Goal: Transaction & Acquisition: Purchase product/service

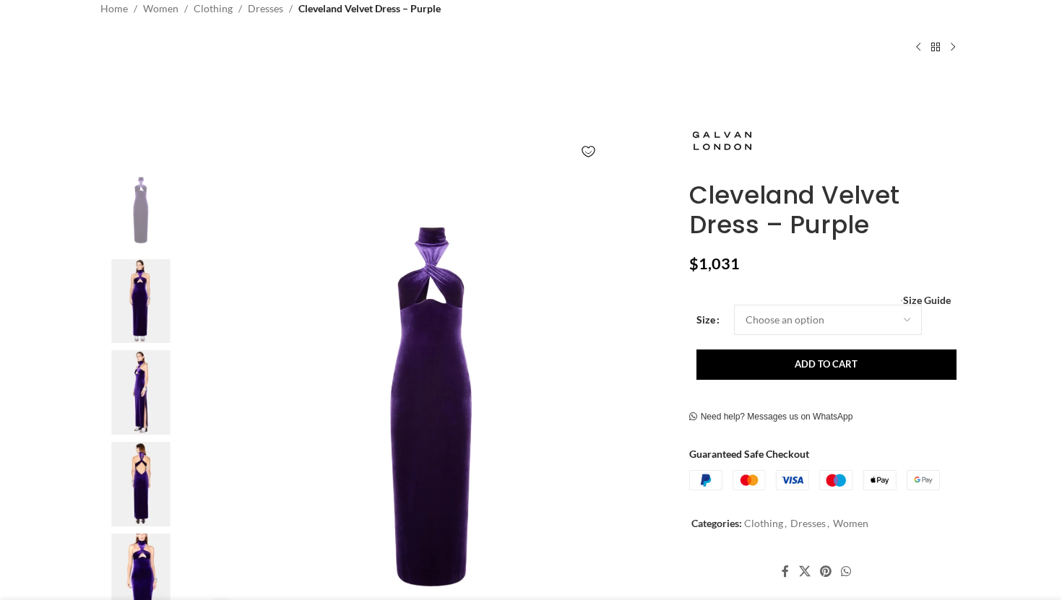
scroll to position [144, 0]
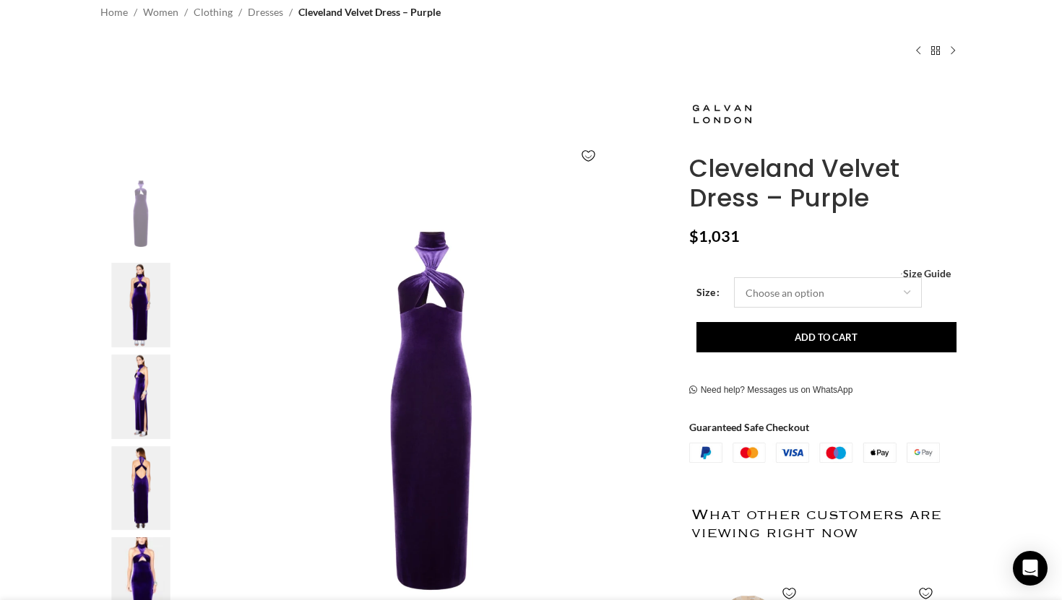
click at [844, 297] on select "Choose an option 4 UK 6 UK 8 [GEOGRAPHIC_DATA] 10 [GEOGRAPHIC_DATA] 12 [GEOGRAP…" at bounding box center [828, 292] width 188 height 30
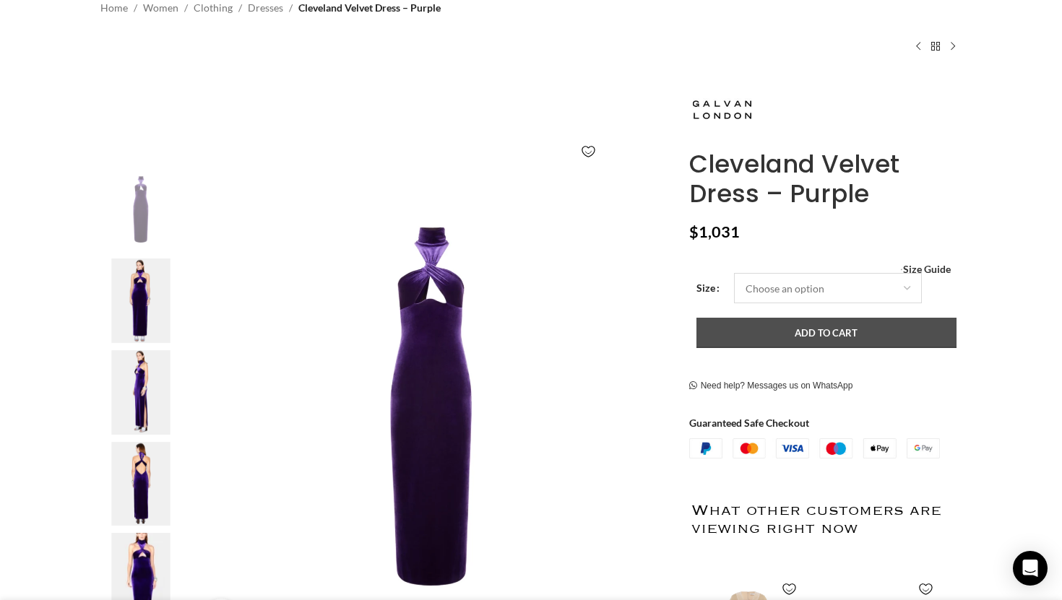
select select "8-[GEOGRAPHIC_DATA]"
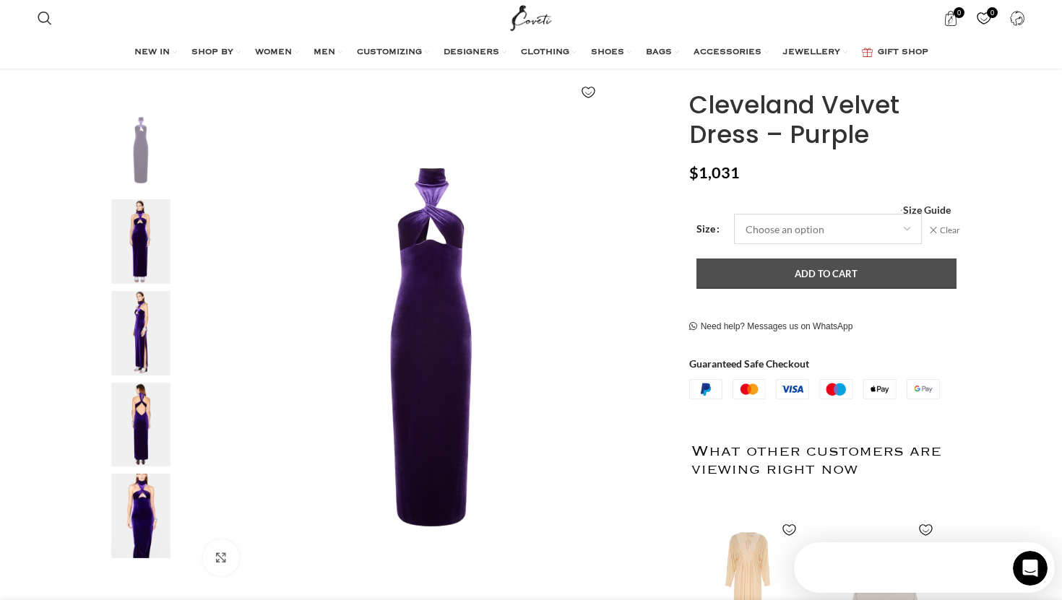
scroll to position [0, 0]
click at [766, 285] on button "Add to cart" at bounding box center [826, 274] width 260 height 30
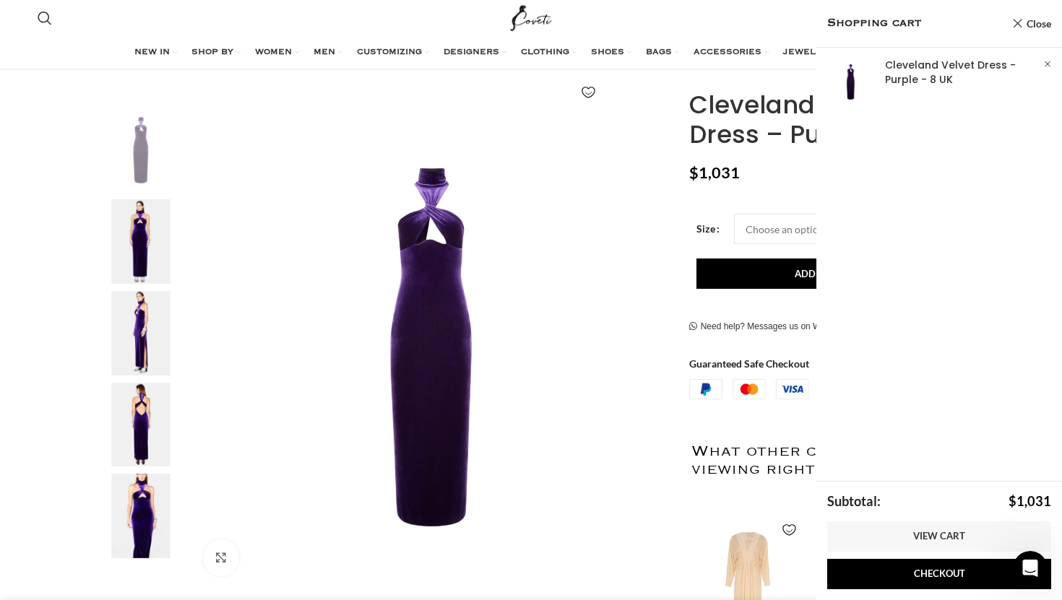
click at [142, 258] on img "2 / 5" at bounding box center [141, 241] width 88 height 85
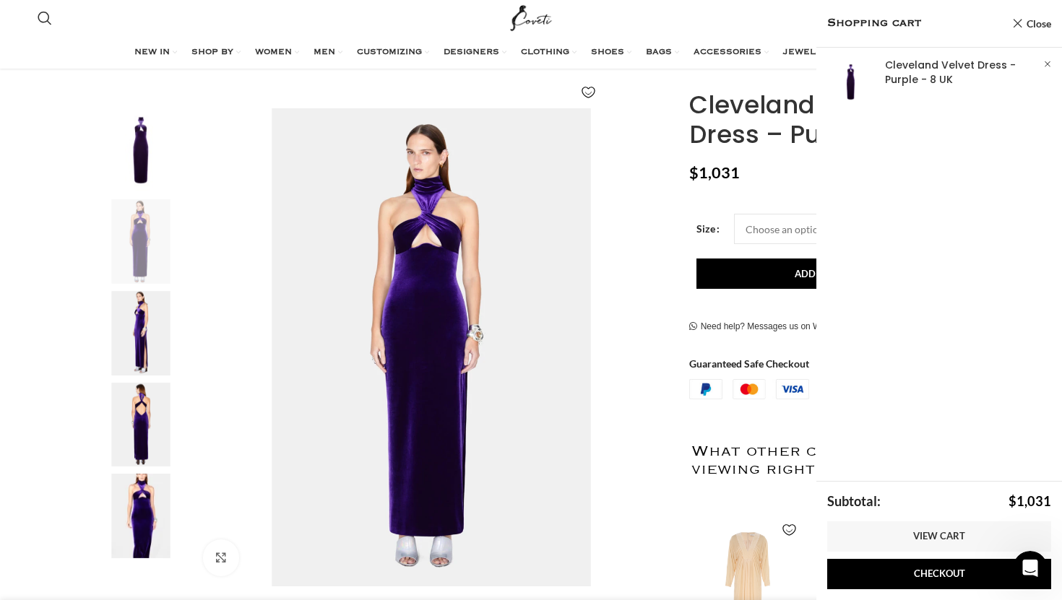
click at [141, 292] on img "3 / 5" at bounding box center [141, 333] width 88 height 85
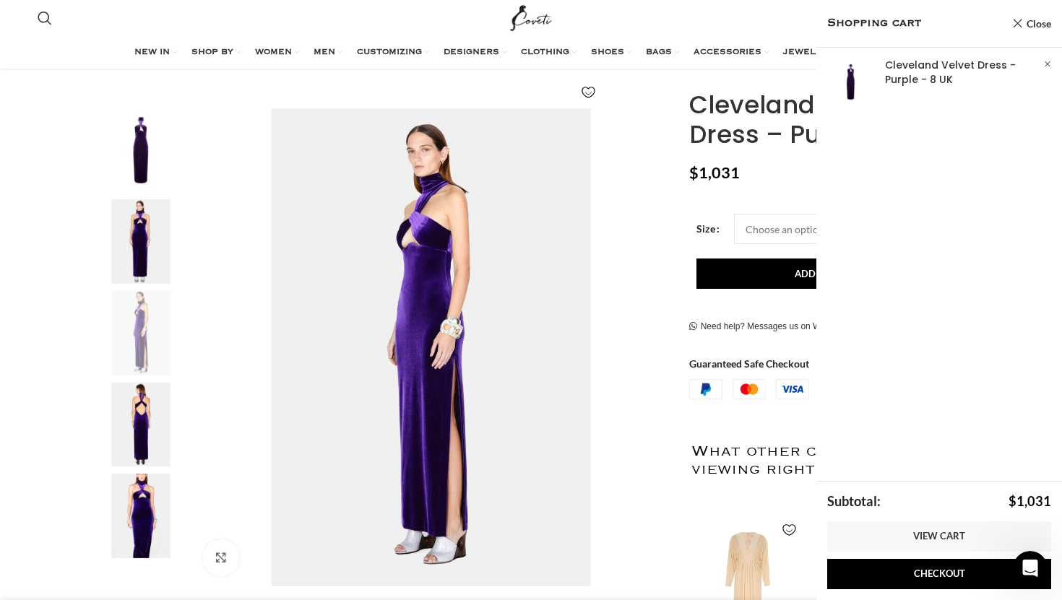
click at [139, 317] on img "3 / 5" at bounding box center [141, 333] width 88 height 85
click at [136, 407] on img "4 / 5" at bounding box center [141, 425] width 88 height 85
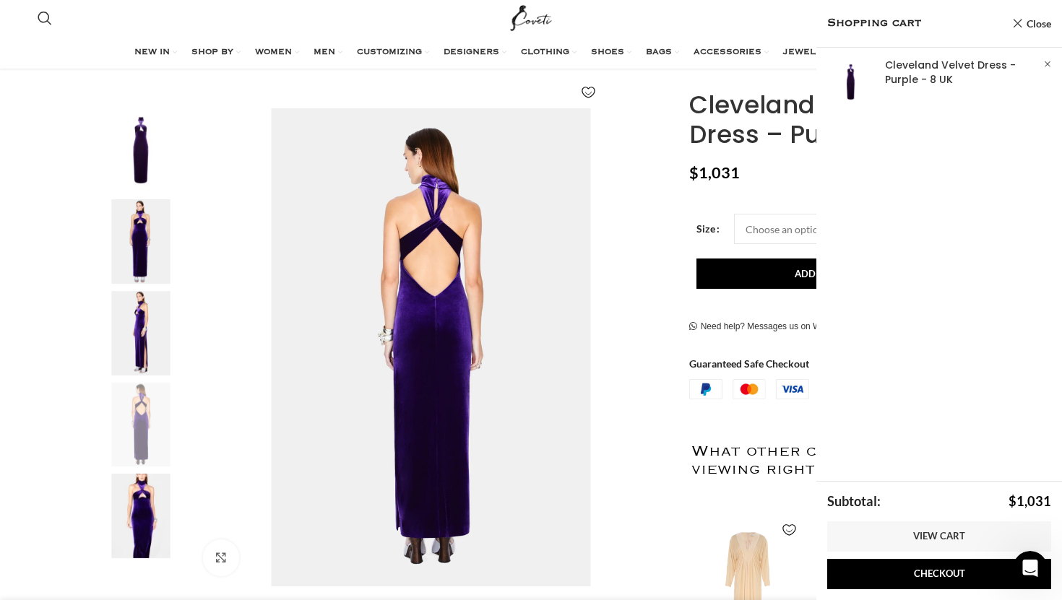
click at [136, 407] on img "4 / 5" at bounding box center [141, 425] width 88 height 85
click at [128, 489] on img "5 / 5" at bounding box center [141, 516] width 88 height 85
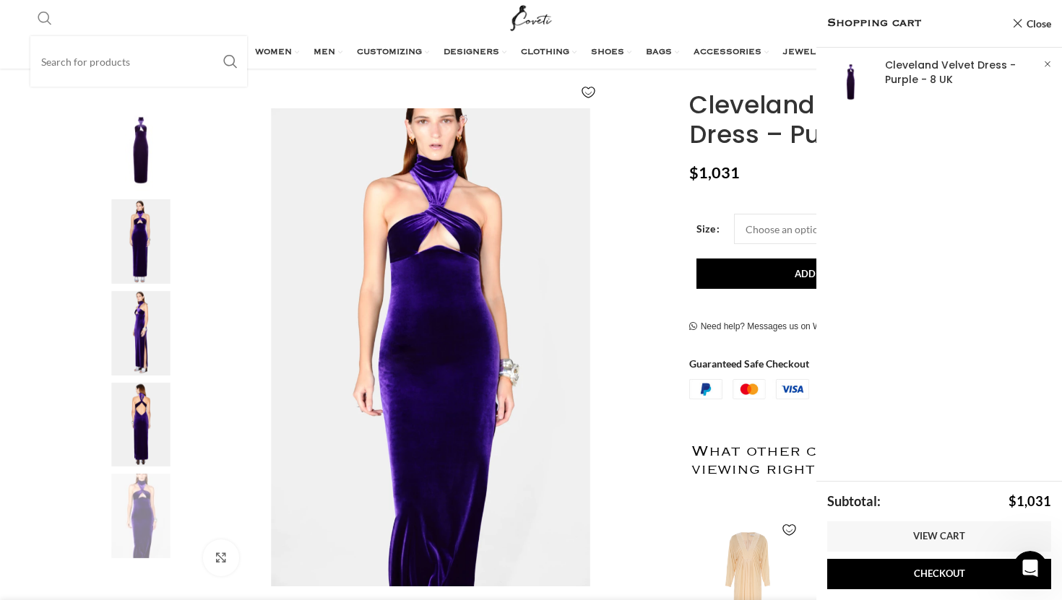
scroll to position [0, 456]
